Goal: Information Seeking & Learning: Learn about a topic

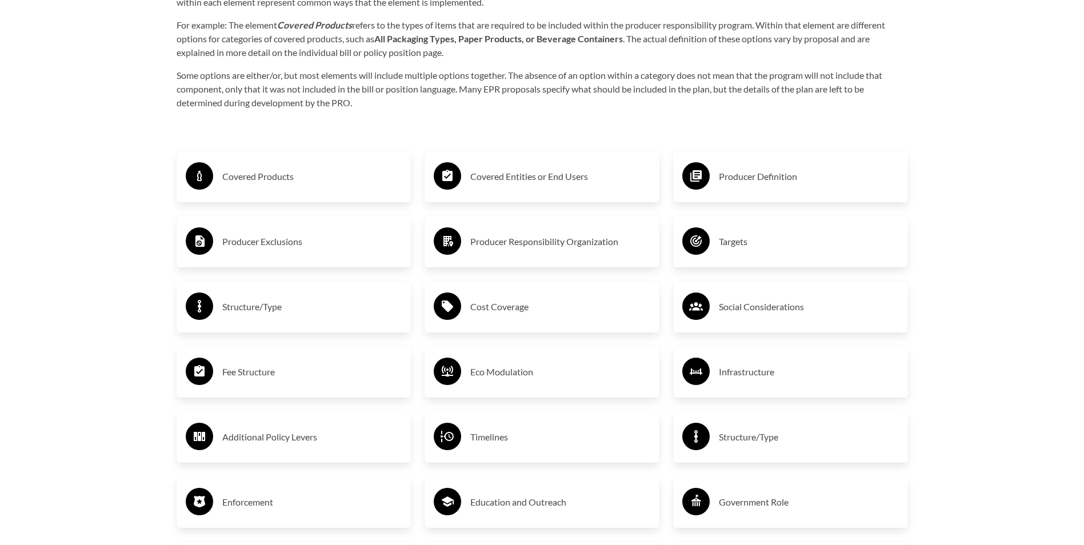
scroll to position [1925, 0]
click at [731, 171] on h3 "Producer Definition" at bounding box center [809, 177] width 180 height 18
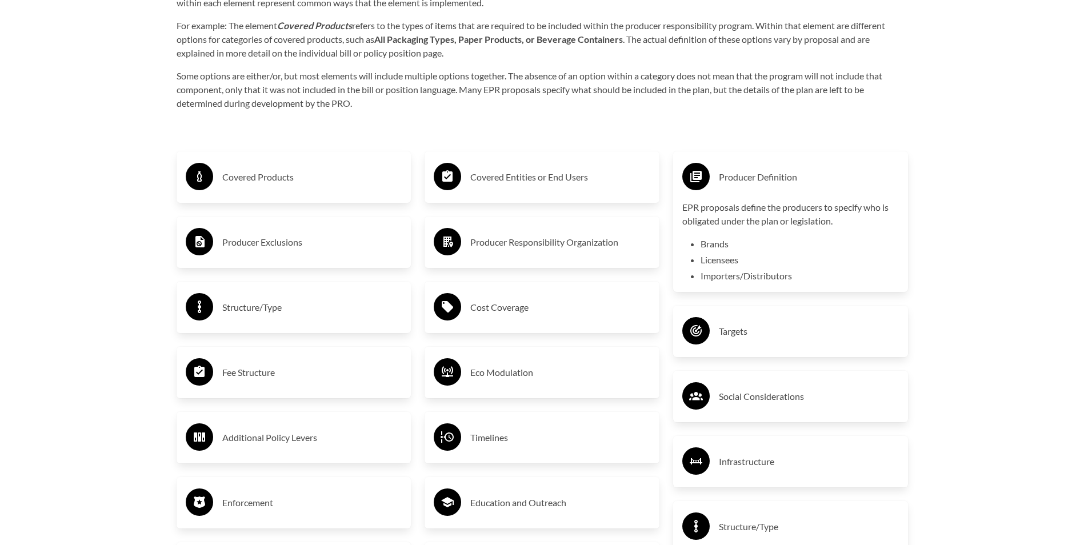
click at [550, 181] on h3 "Covered Entities or End Users" at bounding box center [560, 177] width 180 height 18
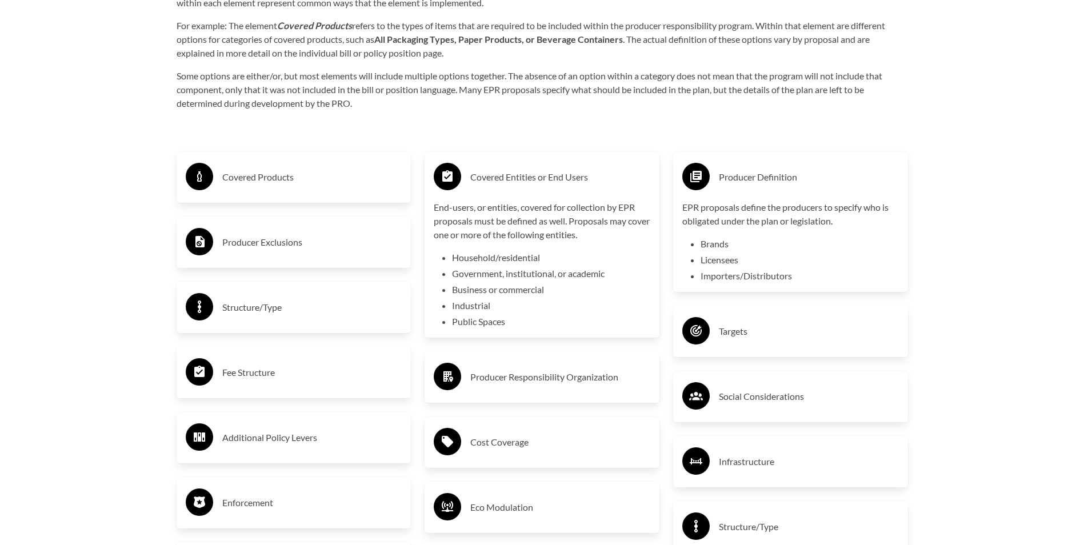
click at [315, 190] on div "Covered Products" at bounding box center [294, 177] width 217 height 33
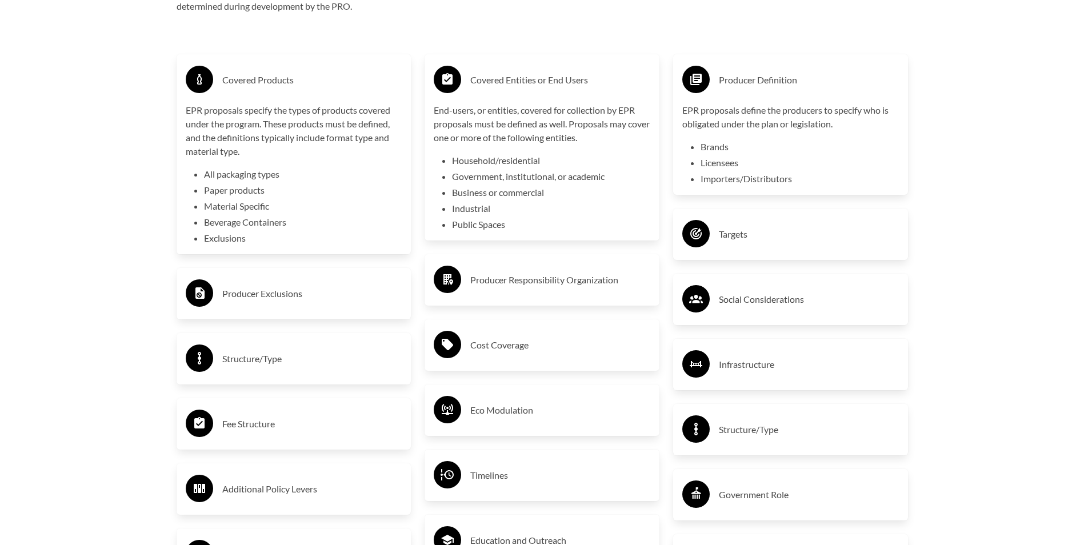
scroll to position [2040, 0]
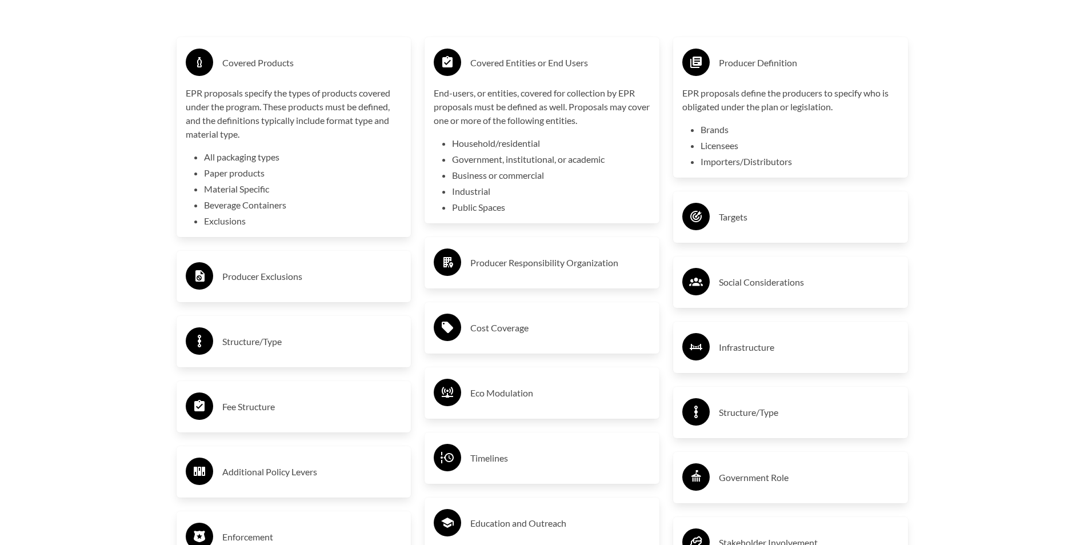
click at [309, 290] on div "Producer Exclusions" at bounding box center [294, 276] width 217 height 33
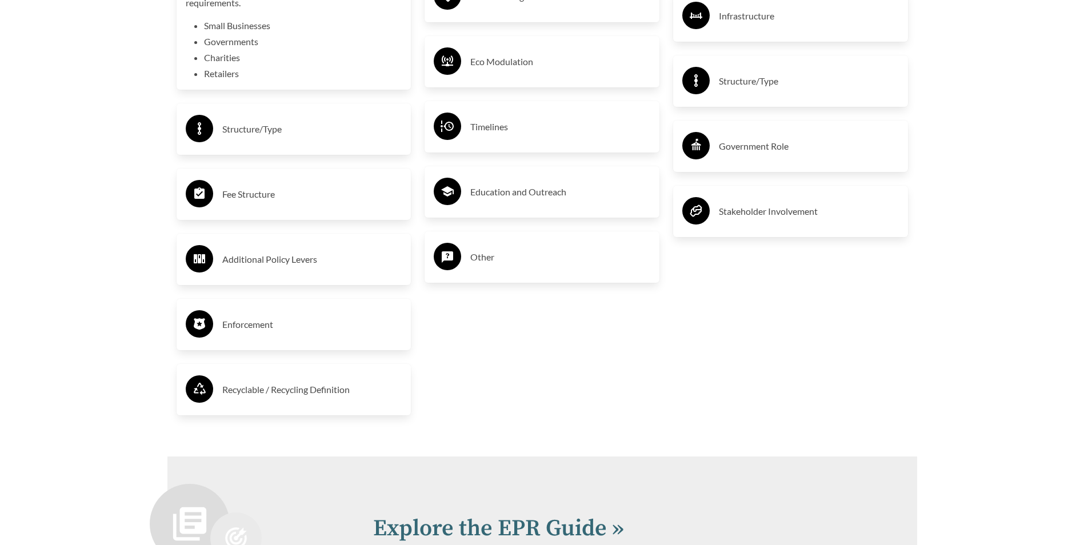
scroll to position [2383, 0]
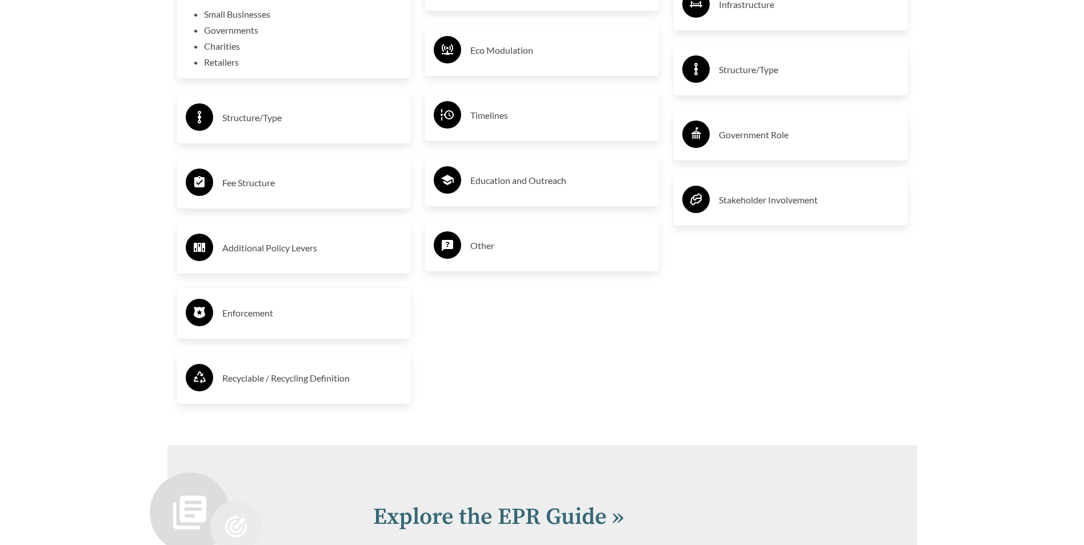
click at [306, 195] on div "Fee Structure" at bounding box center [294, 182] width 217 height 33
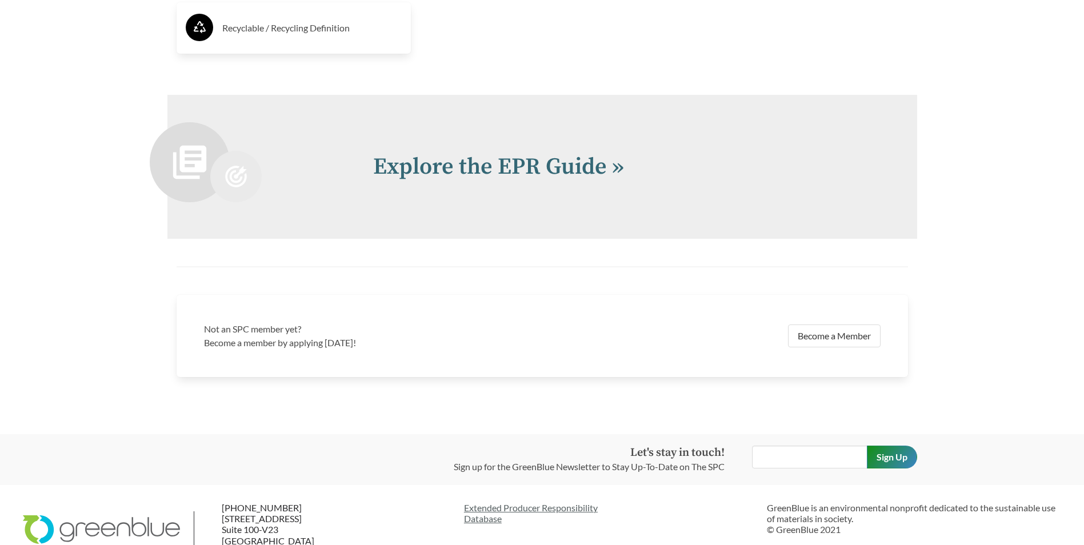
scroll to position [2854, 0]
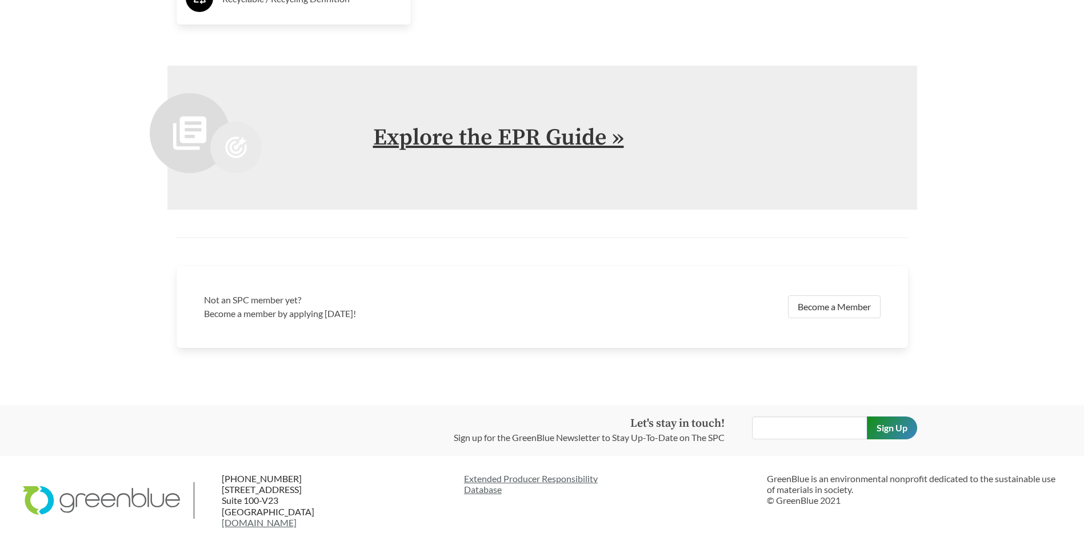
click at [541, 123] on link "Explore the EPR Guide »" at bounding box center [498, 137] width 251 height 29
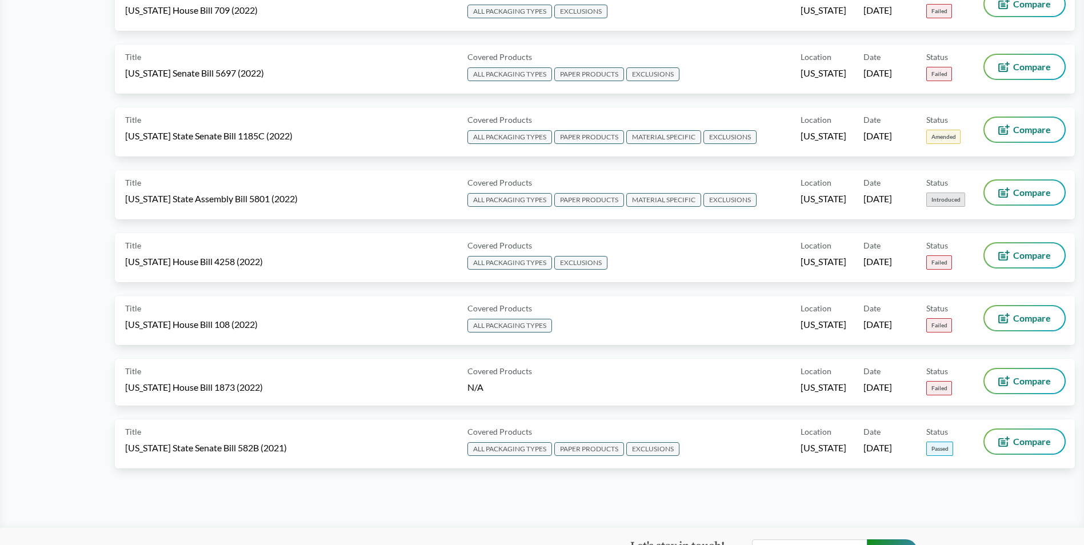
scroll to position [5715, 0]
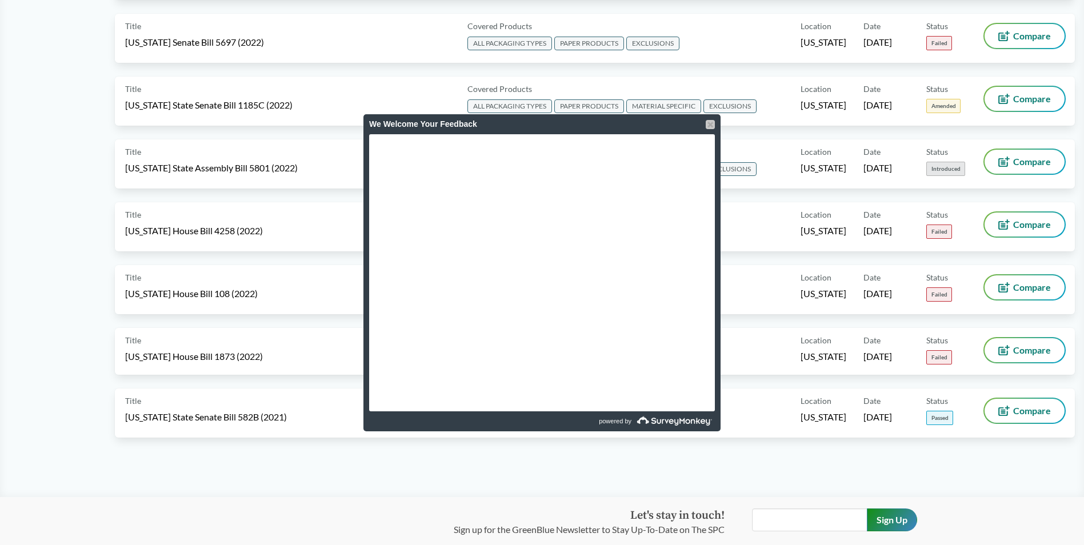
click at [710, 123] on div at bounding box center [710, 124] width 9 height 9
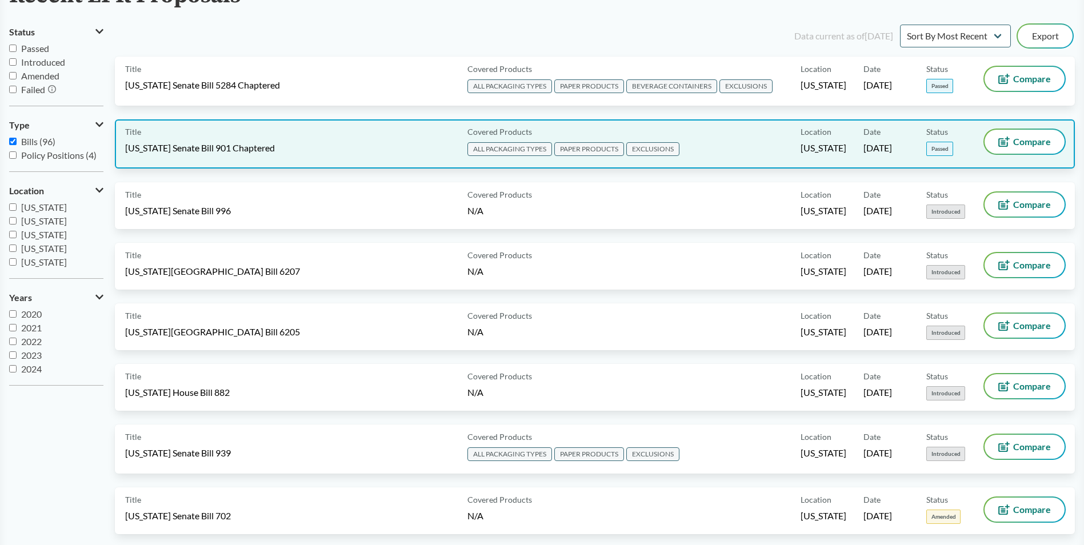
scroll to position [0, 0]
